Goal: Task Accomplishment & Management: Complete application form

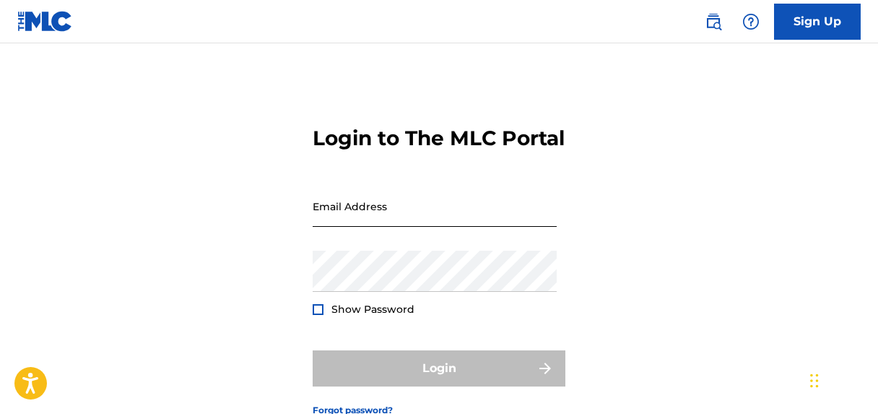
click at [415, 227] on input "Email Address" at bounding box center [435, 206] width 244 height 41
type input "[EMAIL_ADDRESS][DOMAIN_NAME]"
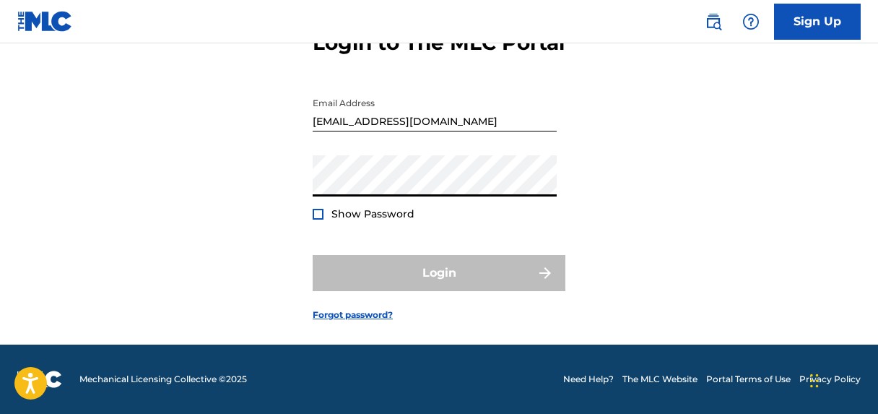
scroll to position [121, 0]
click at [828, 25] on link "Sign Up" at bounding box center [817, 22] width 87 height 36
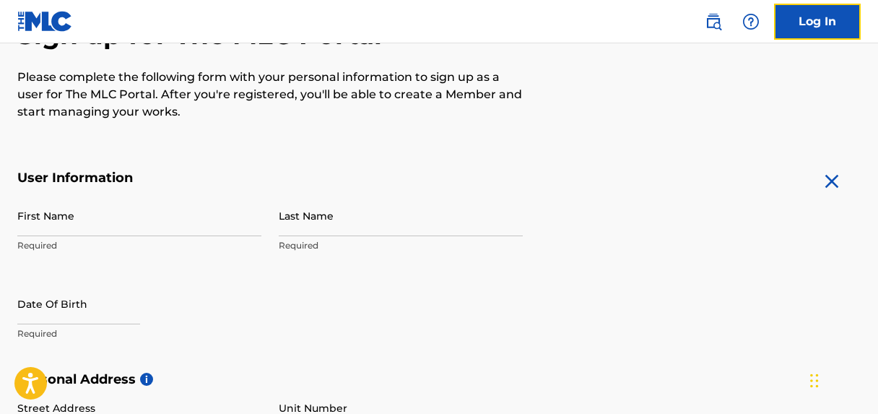
scroll to position [231, 0]
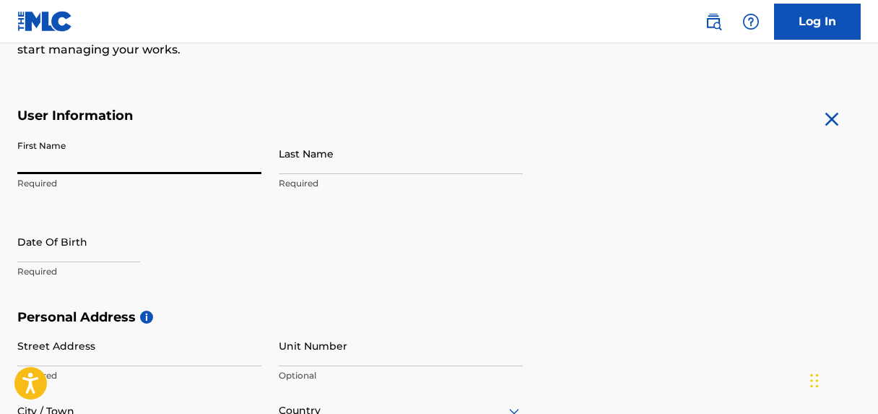
click at [112, 156] on input "First Name" at bounding box center [139, 153] width 244 height 41
type input "[PERSON_NAME]"
type input "[GEOGRAPHIC_DATA]"
type input "[EMAIL_ADDRESS][DOMAIN_NAME]"
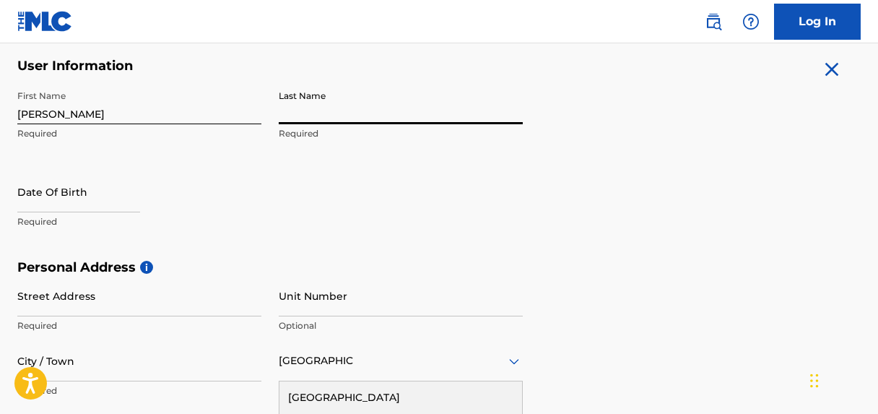
click at [306, 110] on input "Last Name" at bounding box center [401, 103] width 244 height 41
click at [331, 111] on input "Last Name" at bounding box center [401, 103] width 244 height 41
type input "[PERSON_NAME]"
click at [38, 207] on input "text" at bounding box center [78, 191] width 123 height 41
select select "8"
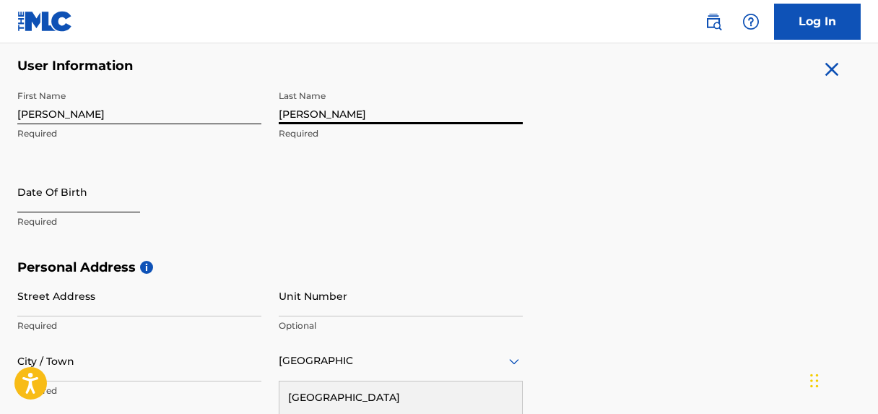
select select "2025"
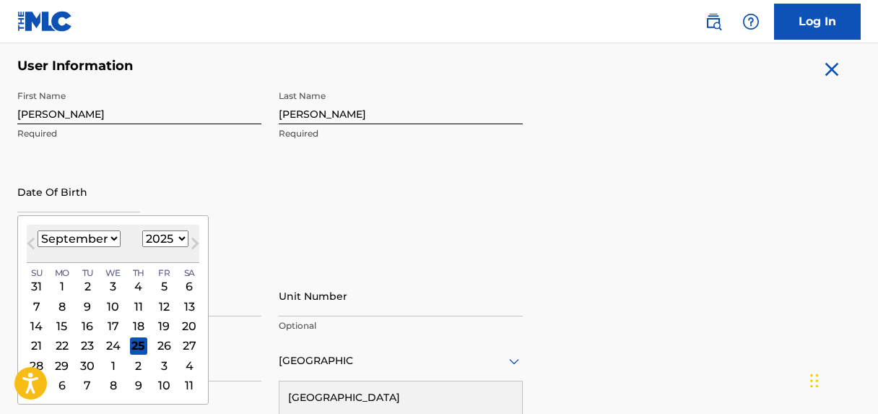
click at [199, 197] on div "Date Of Birth Previous Month Next Month [DATE] January February March April May…" at bounding box center [139, 203] width 244 height 65
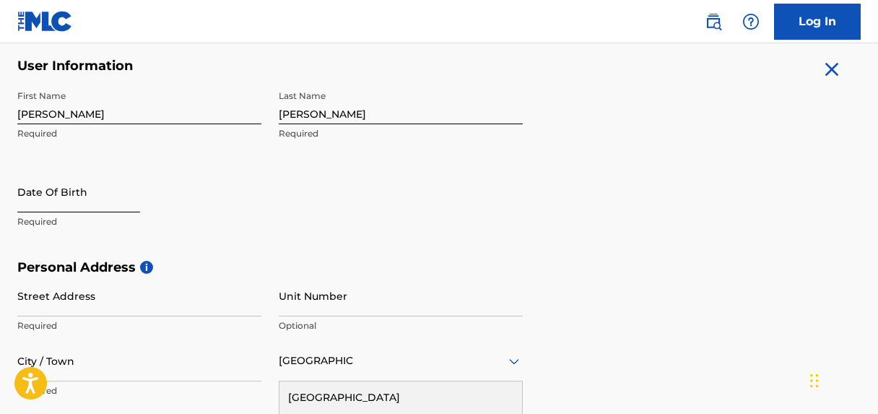
click at [68, 199] on input "text" at bounding box center [78, 191] width 123 height 41
select select "8"
select select "2025"
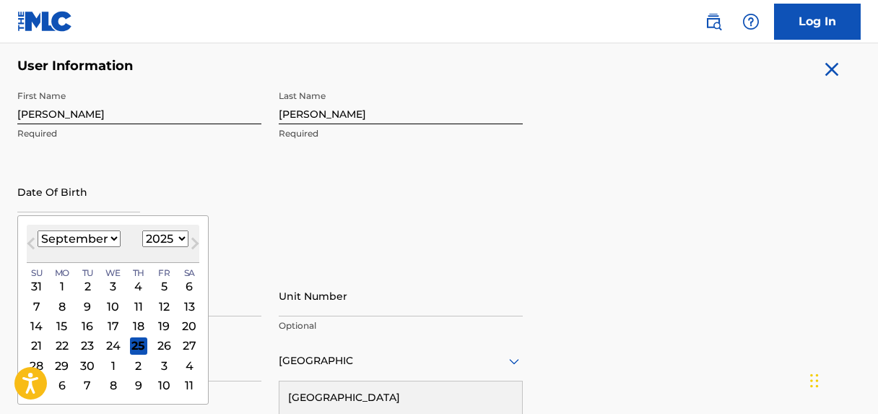
click at [114, 236] on select "January February March April May June July August September October November De…" at bounding box center [79, 238] width 83 height 17
select select "11"
click at [38, 230] on select "January February March April May June July August September October November De…" at bounding box center [79, 238] width 83 height 17
click at [184, 286] on div "6" at bounding box center [189, 285] width 17 height 17
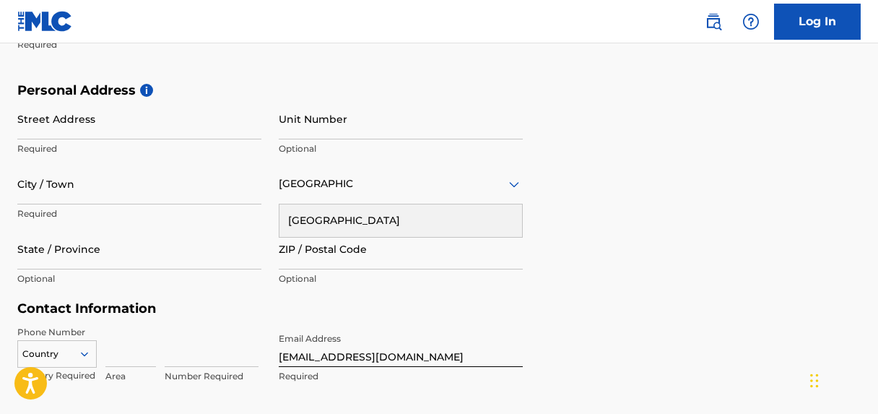
scroll to position [426, 0]
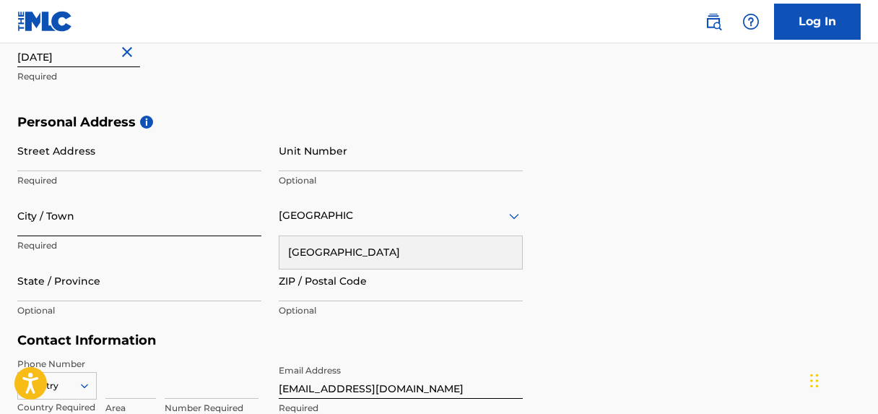
type input "[DATE]"
click at [108, 223] on input "City / Town" at bounding box center [139, 215] width 244 height 41
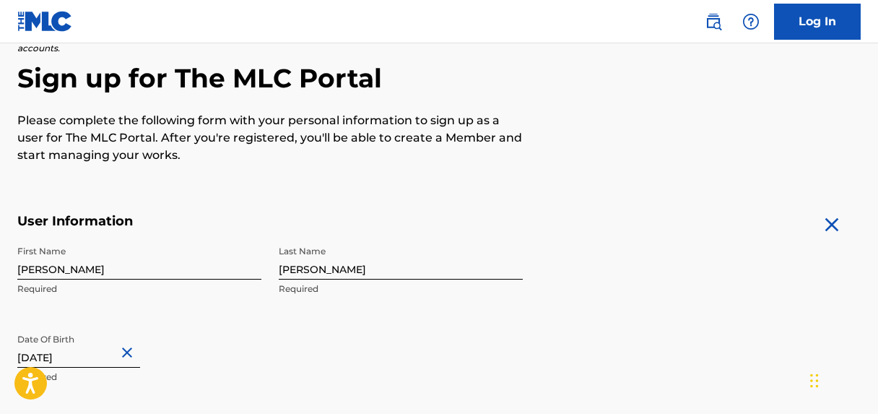
scroll to position [311, 0]
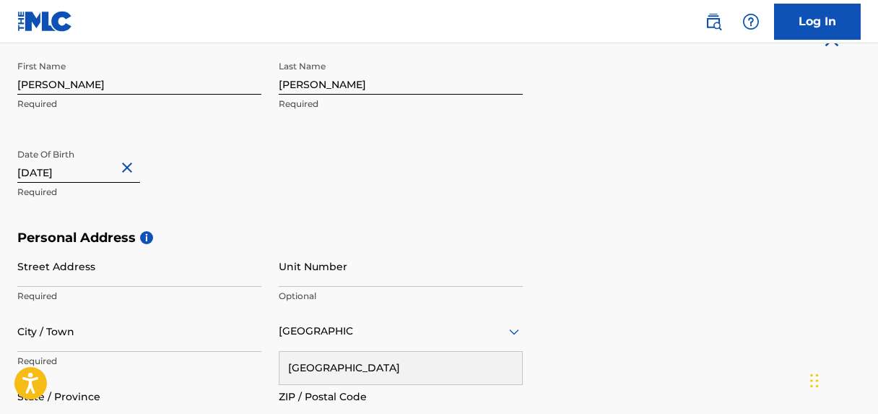
click at [131, 168] on button "Close" at bounding box center [129, 168] width 22 height 44
